Goal: Find specific page/section: Find specific page/section

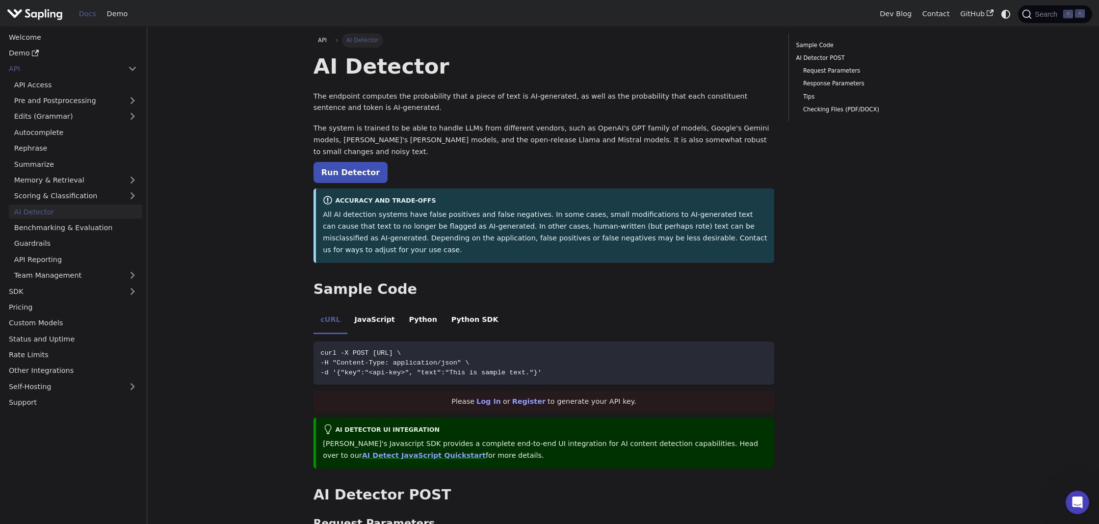
scroll to position [4, 0]
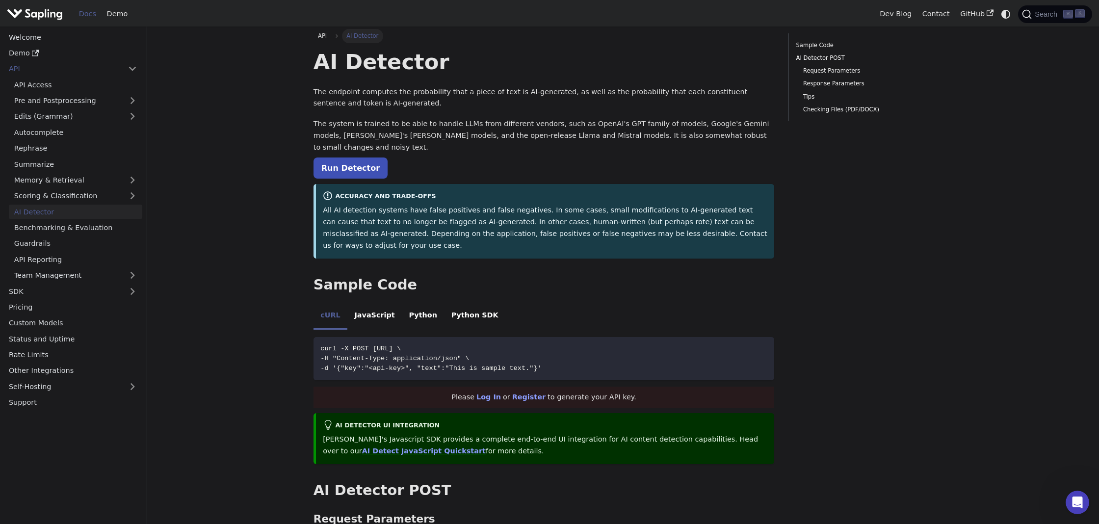
click at [14, 12] on img "Main" at bounding box center [35, 14] width 56 height 14
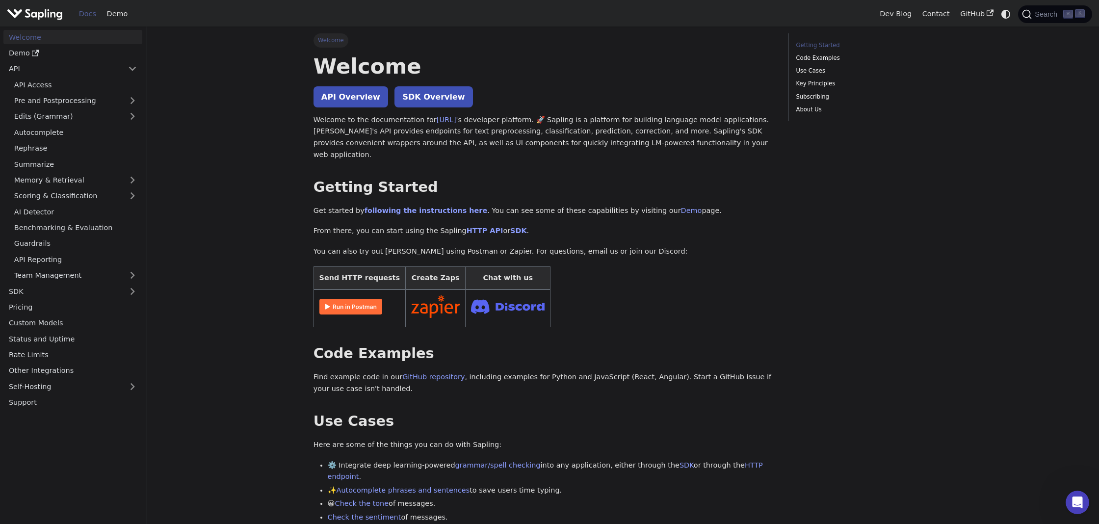
click at [337, 44] on span "Welcome" at bounding box center [330, 40] width 35 height 14
